Goal: Task Accomplishment & Management: Use online tool/utility

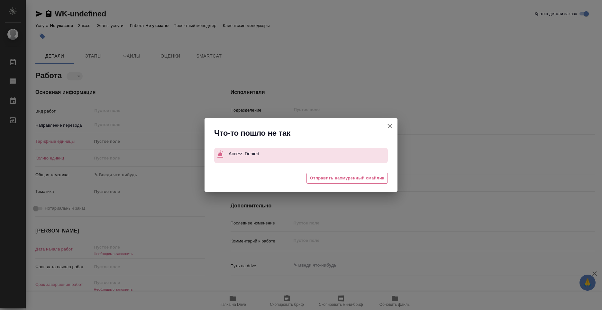
type textarea "x"
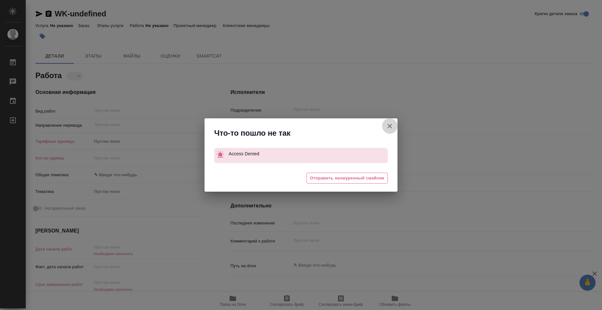
drag, startPoint x: 386, startPoint y: 124, endPoint x: 390, endPoint y: 125, distance: 3.2
click at [389, 125] on icon "button" at bounding box center [390, 126] width 8 height 8
type textarea "x"
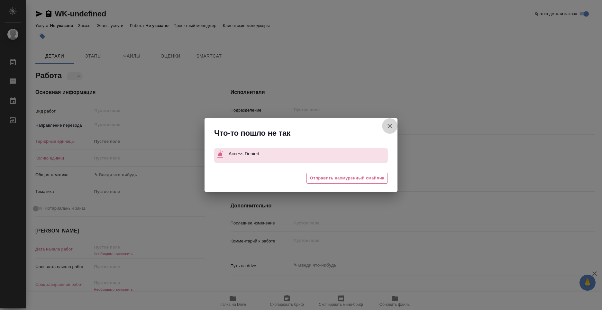
type textarea "x"
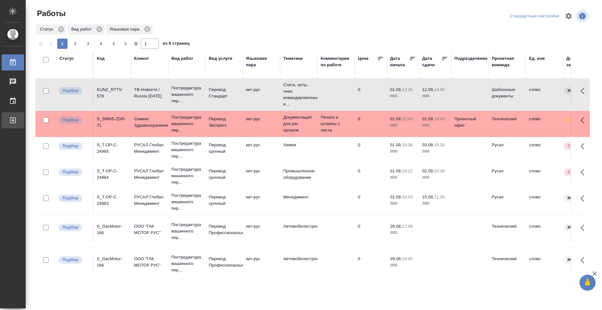
click at [18, 118] on div at bounding box center [18, 120] width 18 height 8
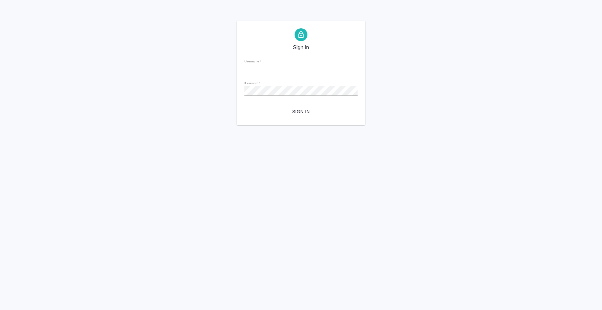
type input "n.kolyshkin@awatera.com"
click at [279, 114] on span "Sign in" at bounding box center [301, 112] width 103 height 8
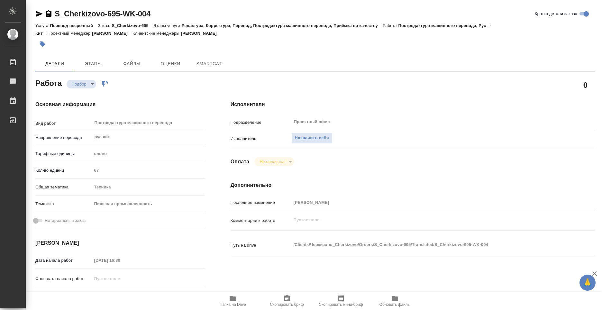
type textarea "x"
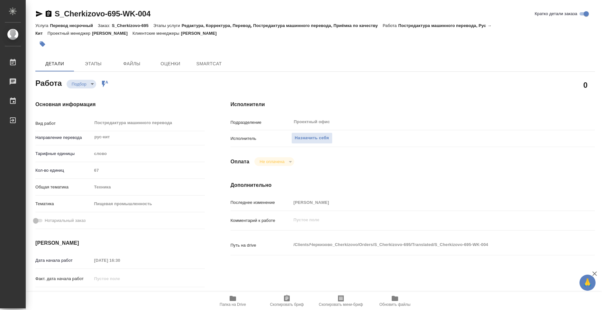
type textarea "x"
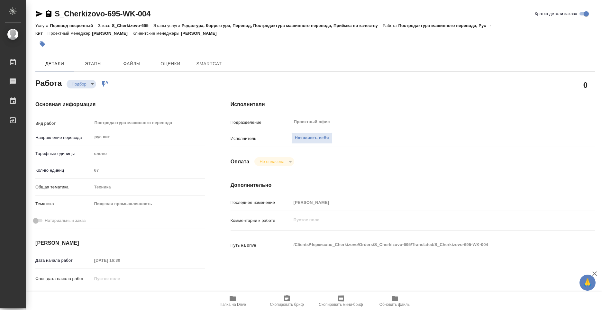
type textarea "x"
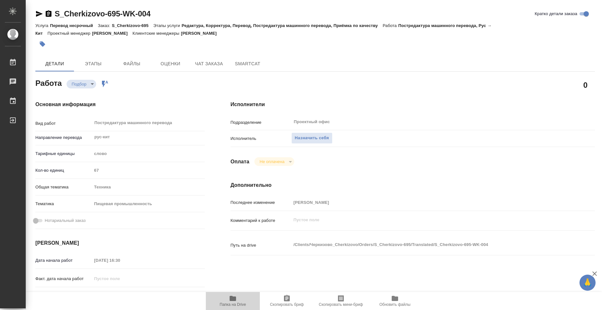
type textarea "x"
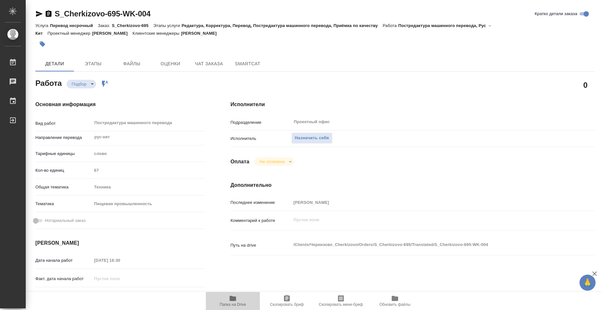
click at [235, 303] on span "Папка на Drive" at bounding box center [233, 304] width 26 height 5
type textarea "x"
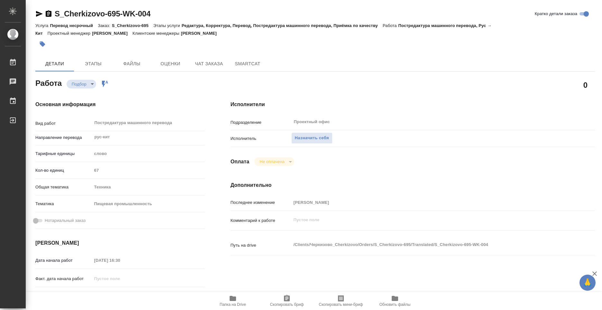
type textarea "x"
click at [298, 140] on span "Назначить себя" at bounding box center [312, 137] width 34 height 7
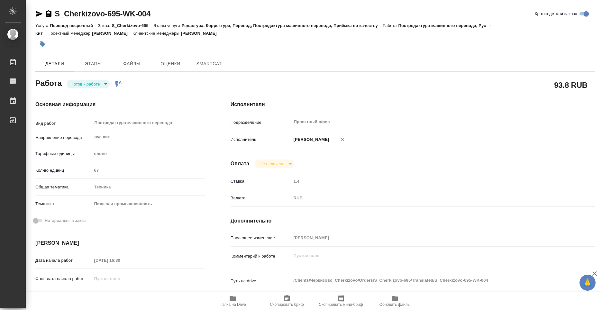
type textarea "x"
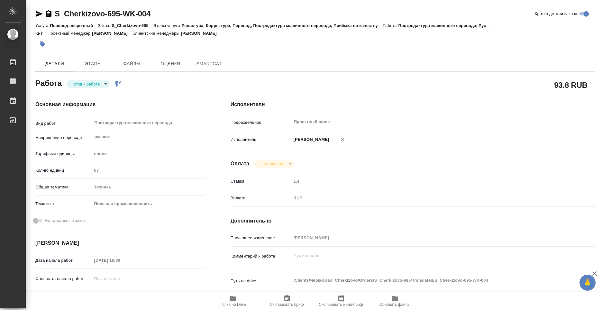
type textarea "x"
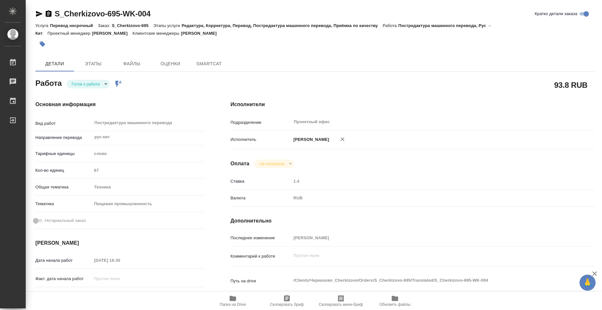
type textarea "x"
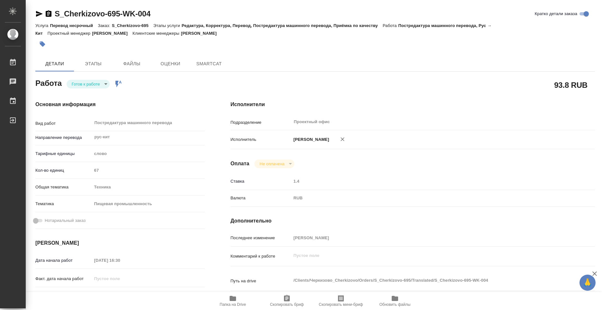
type textarea "x"
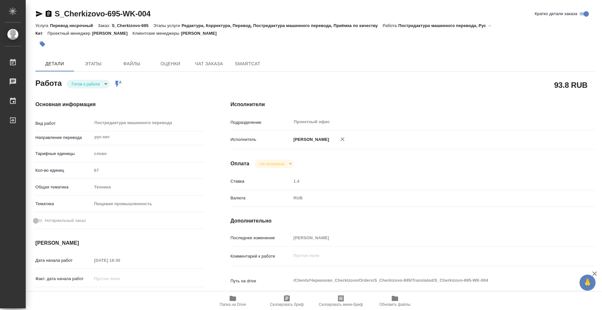
type textarea "x"
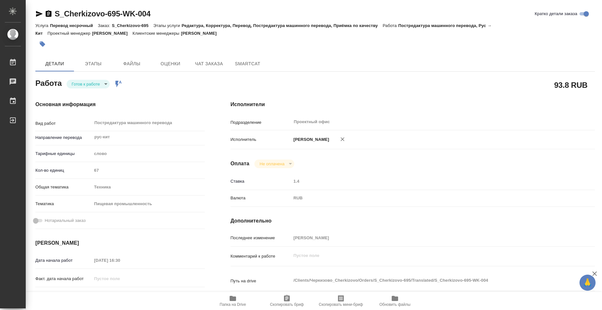
type textarea "x"
